Goal: Task Accomplishment & Management: Use online tool/utility

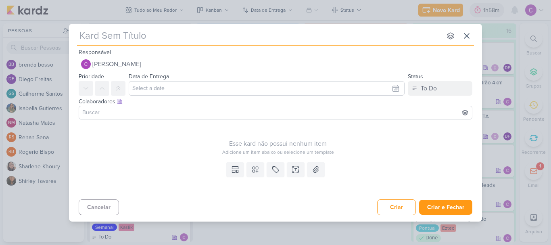
type input "["
type input "[mip]"
type input "[mip]criativo"
type input "[mip]criativos"
type input "[mip]criativos a"
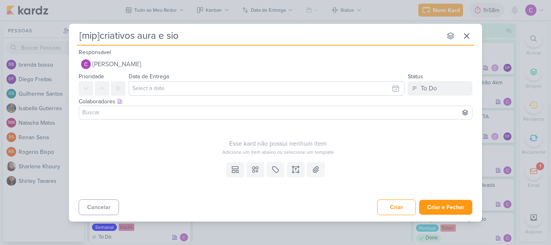
type input "[mip]criativos aura e sion"
click at [423, 91] on div "To Do" at bounding box center [429, 89] width 16 height 10
click at [424, 131] on div "In Progress" at bounding box center [429, 133] width 29 height 8
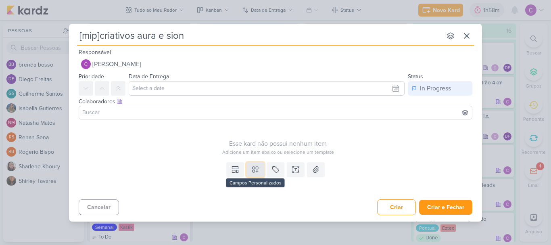
click at [255, 173] on icon at bounding box center [255, 169] width 8 height 8
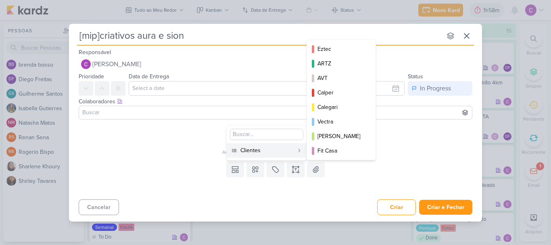
drag, startPoint x: 263, startPoint y: 155, endPoint x: 280, endPoint y: 154, distance: 17.8
click at [263, 154] on button "Clientes" at bounding box center [267, 150] width 80 height 15
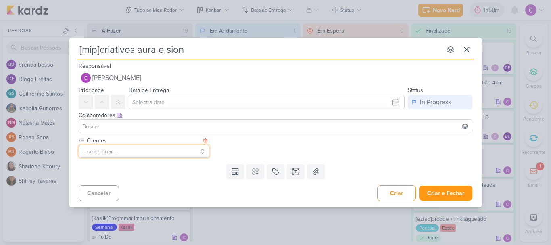
click at [168, 152] on button "-- selecionar --" at bounding box center [144, 151] width 131 height 13
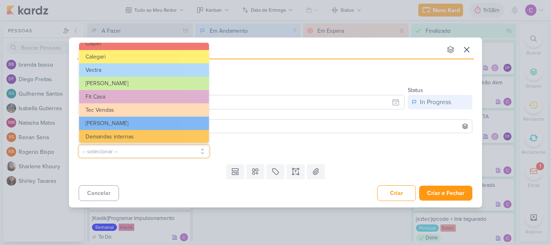
scroll to position [131, 0]
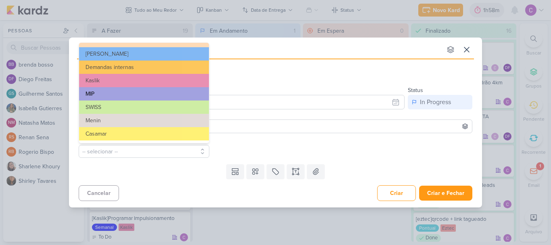
click at [121, 93] on button "MIP" at bounding box center [144, 93] width 130 height 13
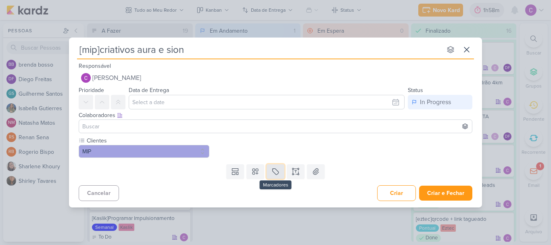
click at [280, 172] on button at bounding box center [276, 171] width 18 height 15
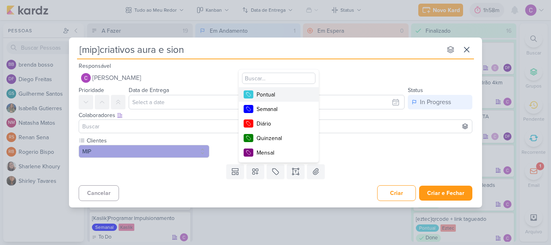
click at [280, 97] on div "Pontual" at bounding box center [283, 94] width 52 height 8
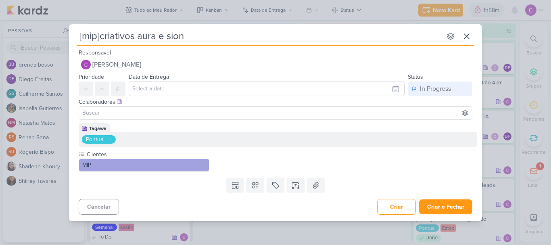
click at [440, 197] on div "Cancelar Criar Criar e Fechar Ctrl + Enter" at bounding box center [275, 206] width 413 height 21
click at [441, 205] on button "Criar e Fechar" at bounding box center [445, 206] width 53 height 15
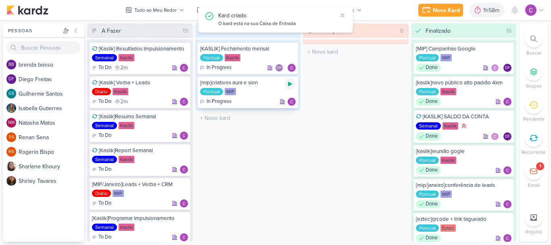
click at [291, 84] on icon at bounding box center [290, 84] width 4 height 4
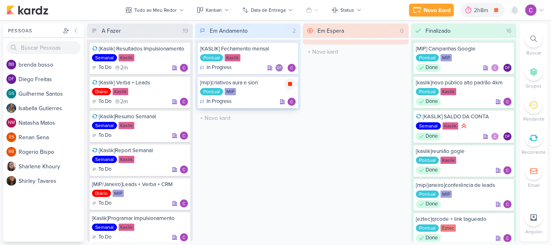
click at [292, 86] on icon at bounding box center [290, 84] width 6 height 6
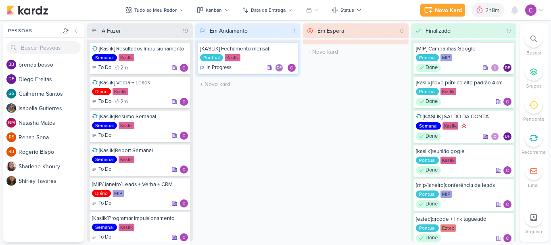
click at [293, 199] on div "Em Andamento 1 [KASLIK] Fechamento mensal Pontual Kaslik In Progress DF" at bounding box center [248, 132] width 106 height 218
